Goal: Information Seeking & Learning: Understand process/instructions

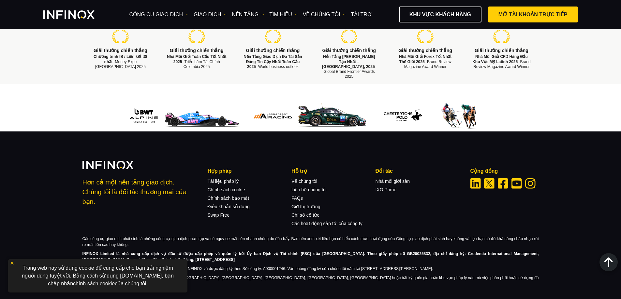
scroll to position [1065, 0]
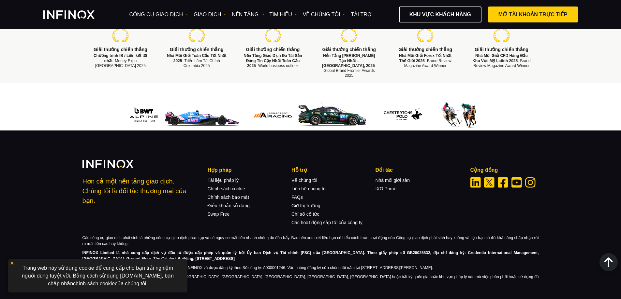
click at [11, 262] on img at bounding box center [12, 263] width 5 height 5
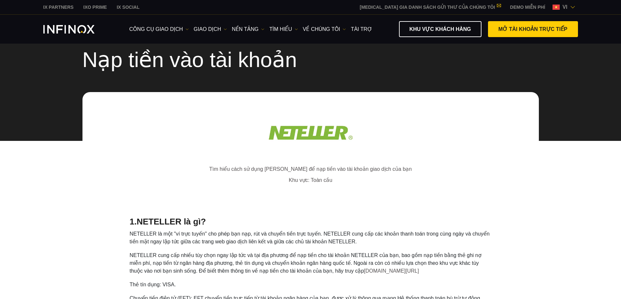
scroll to position [0, 0]
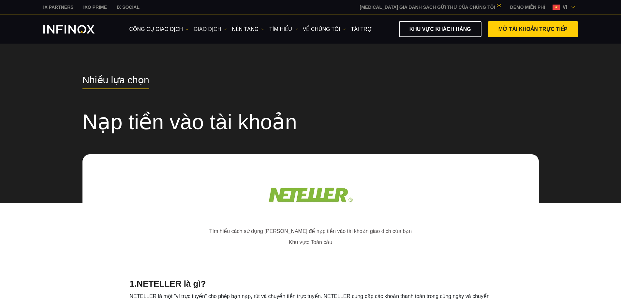
click at [219, 31] on link "GIAO DỊCH" at bounding box center [210, 29] width 33 height 8
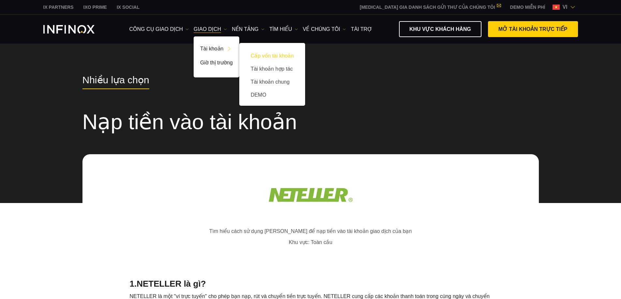
click at [280, 54] on link "Cấp vốn tài khoản" at bounding box center [272, 56] width 53 height 13
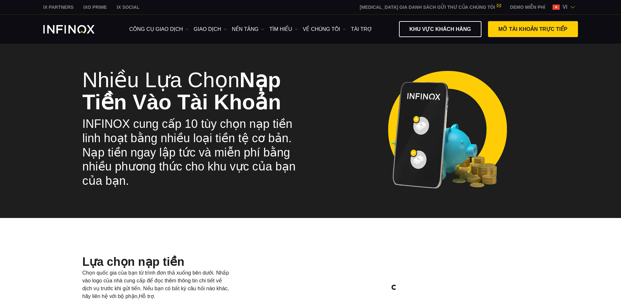
select select "***"
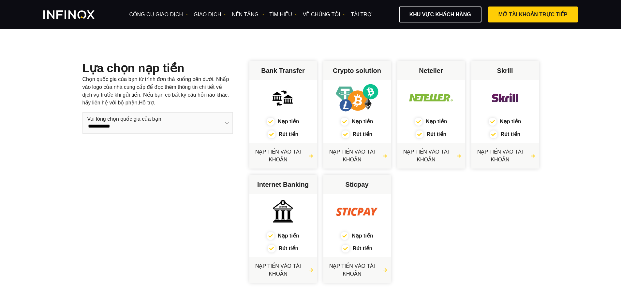
scroll to position [228, 0]
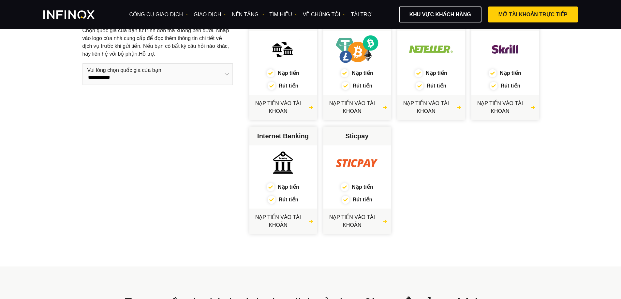
click at [356, 165] on img at bounding box center [356, 163] width 51 height 31
click at [433, 86] on div "Rút tiền" at bounding box center [430, 86] width 67 height 8
click at [352, 218] on link "NẠP TIỀN VÀO TÀI KHOẢN" at bounding box center [357, 222] width 61 height 16
